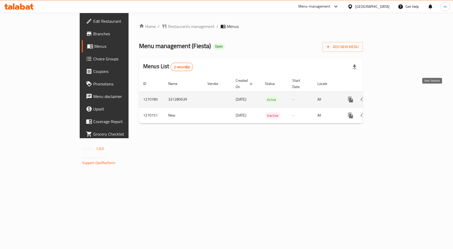
click at [391, 96] on icon "enhanced table" at bounding box center [388, 99] width 6 height 6
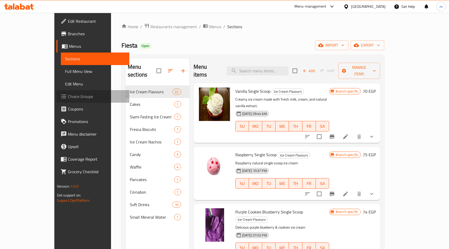
click at [56, 91] on link "Choice Groups" at bounding box center [92, 96] width 73 height 13
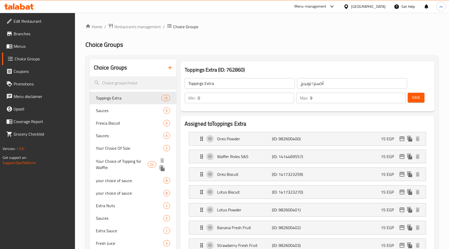
click at [116, 158] on span "Your Choice of Topping for Waffle:" at bounding box center [122, 164] width 52 height 13
type input "Your Choice of Topping for Waffle:"
type input "اختيارك من إضافة للوافل:"
type input "4"
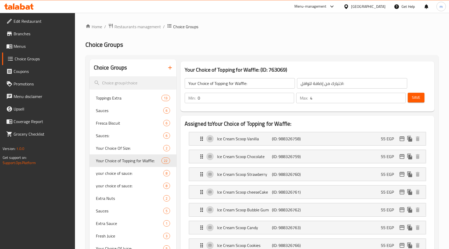
click at [223, 41] on h2 "Choice Groups" at bounding box center [261, 44] width 353 height 8
click at [108, 196] on span "Extra Nuts" at bounding box center [122, 198] width 52 height 6
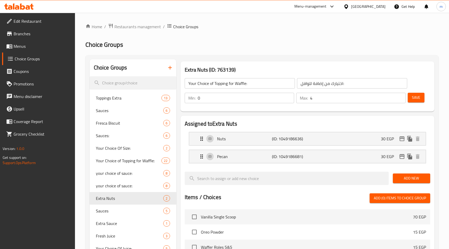
type input "Extra Nuts"
type input "إكسترا مكسرات"
type input "2"
click at [243, 53] on div "Home / Restaurants management / Choice Groups Choice Groups Choice Groups Toppi…" at bounding box center [261, 213] width 353 height 380
click at [236, 44] on h2 "Choice Groups" at bounding box center [261, 44] width 353 height 8
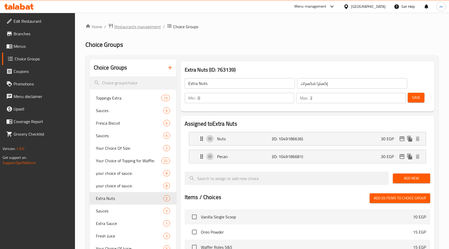
click at [126, 28] on span "Restaurants management" at bounding box center [137, 27] width 46 height 6
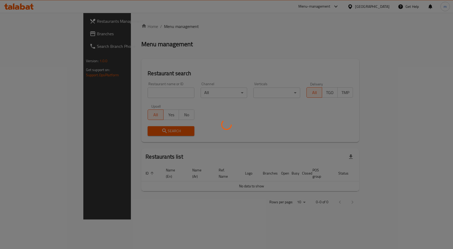
click at [30, 32] on div at bounding box center [226, 124] width 453 height 249
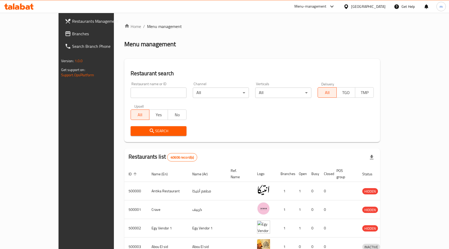
drag, startPoint x: 42, startPoint y: 37, endPoint x: 39, endPoint y: 37, distance: 2.7
click at [72, 37] on span "Branches" at bounding box center [100, 34] width 57 height 6
